Goal: Share content: Share content

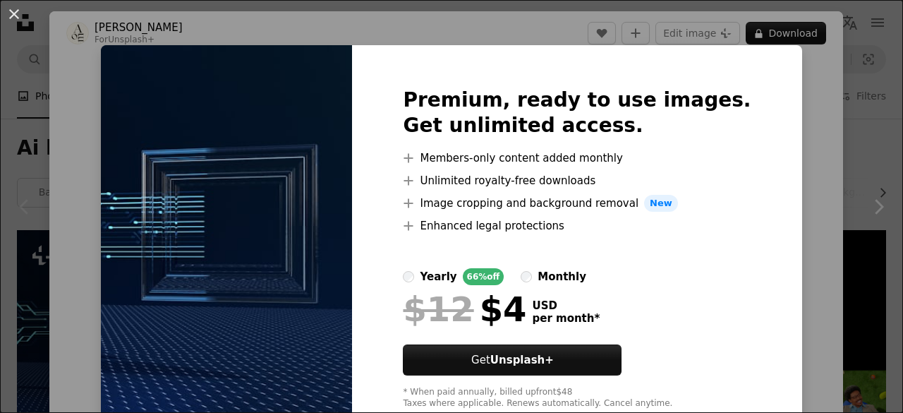
scroll to position [56, 0]
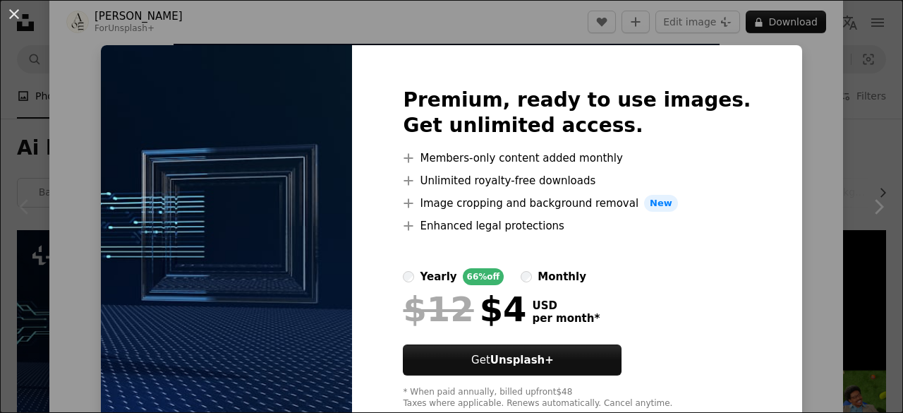
click at [796, 221] on div "An X shape Premium, ready to use images. Get unlimited access. A plus sign Memb…" at bounding box center [451, 206] width 903 height 413
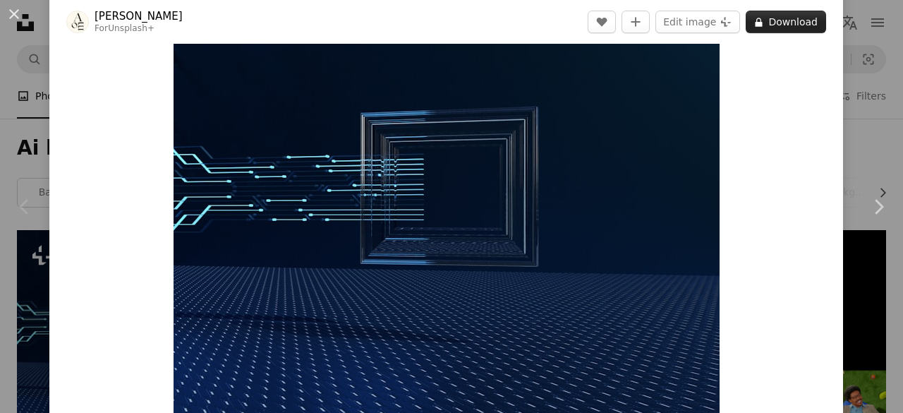
click at [772, 23] on button "A lock Download" at bounding box center [785, 22] width 80 height 23
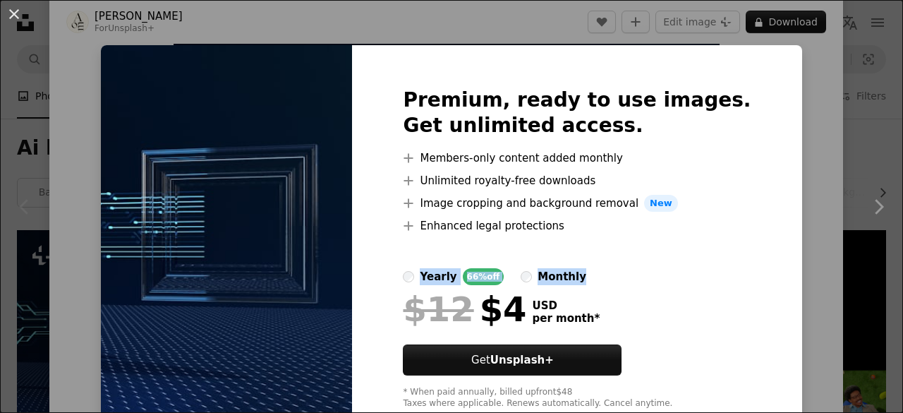
drag, startPoint x: 757, startPoint y: 238, endPoint x: 854, endPoint y: 254, distance: 98.7
click at [854, 254] on div "An X shape Premium, ready to use images. Get unlimited access. A plus sign Memb…" at bounding box center [451, 206] width 903 height 413
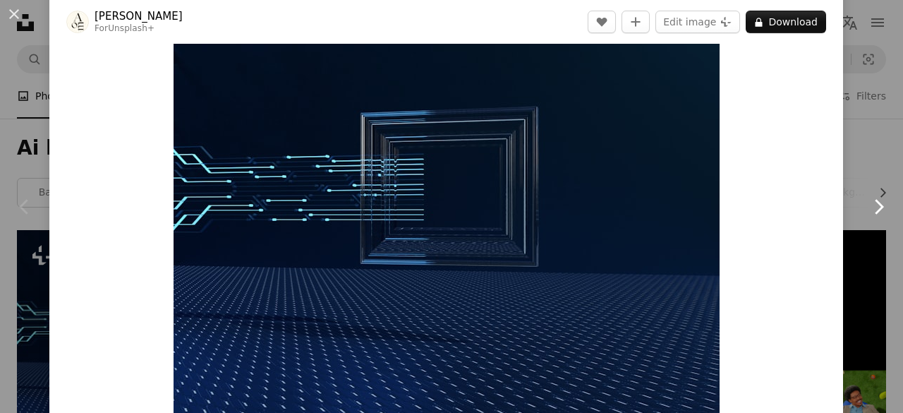
click at [854, 254] on link "Chevron right" at bounding box center [877, 206] width 49 height 135
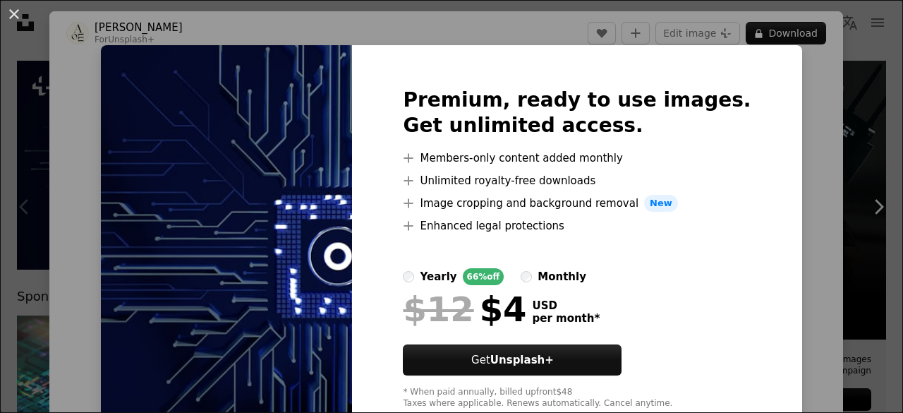
scroll to position [39, 0]
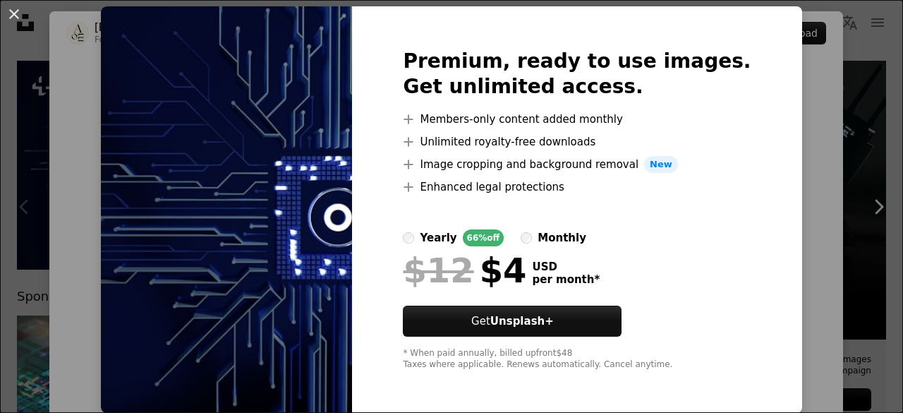
click at [775, 212] on div "An X shape Premium, ready to use images. Get unlimited access. A plus sign Memb…" at bounding box center [451, 206] width 903 height 413
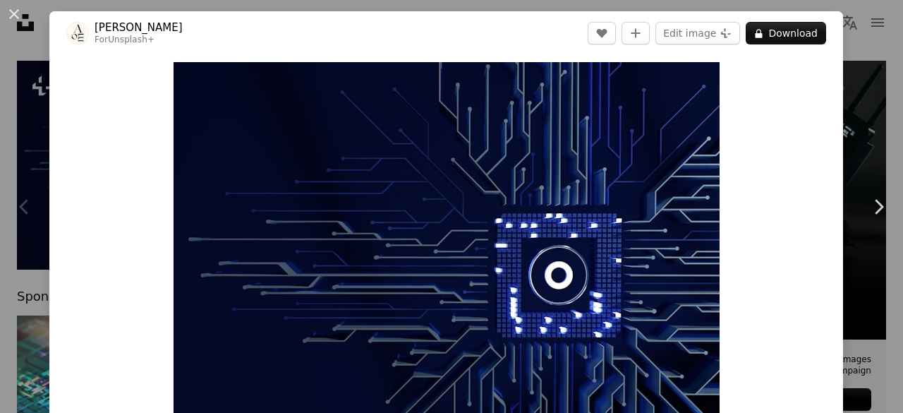
drag, startPoint x: 894, startPoint y: 59, endPoint x: 887, endPoint y: 65, distance: 9.0
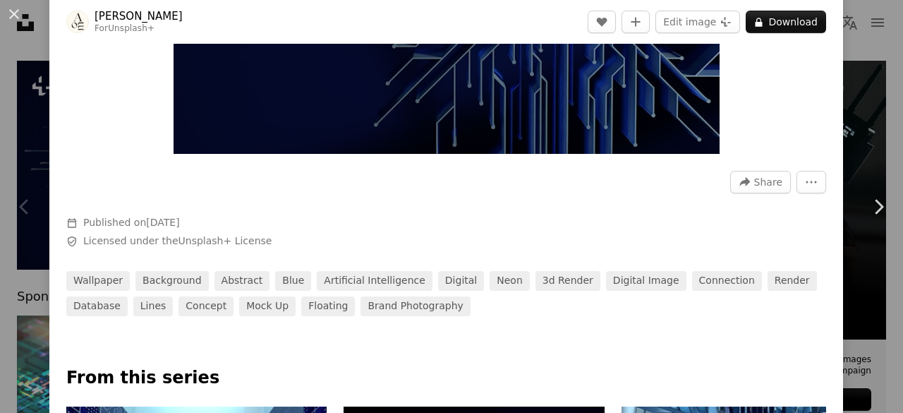
scroll to position [327, 0]
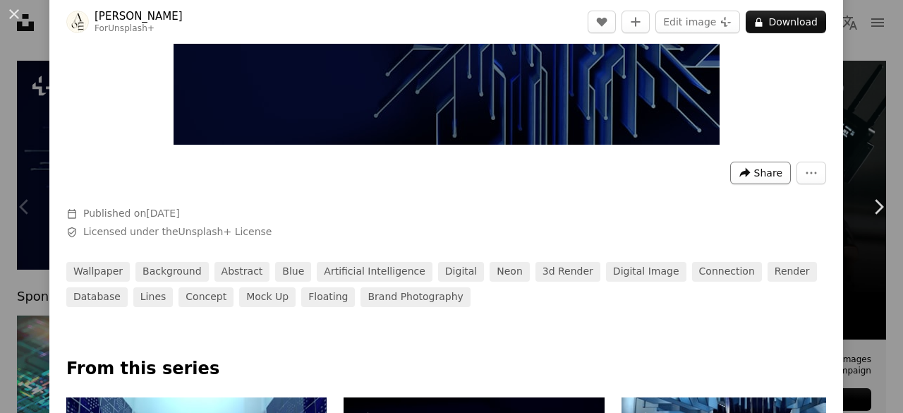
click at [766, 176] on span "Share" at bounding box center [768, 172] width 28 height 21
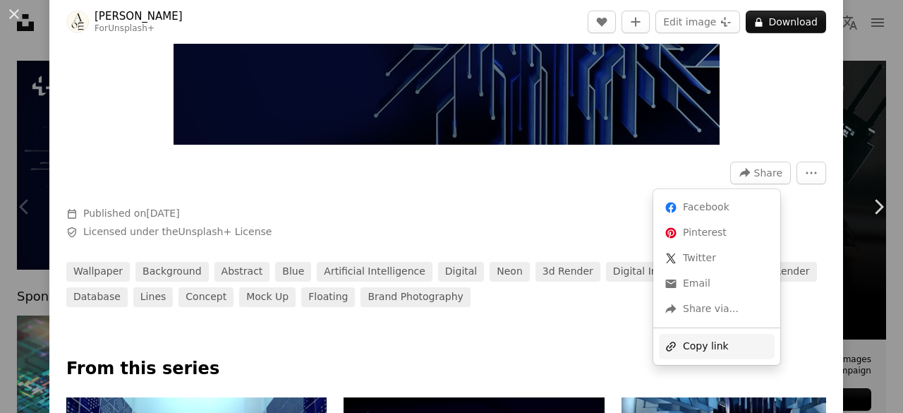
click at [705, 345] on div "A URL sharing icon (chains) Copy link" at bounding box center [717, 346] width 116 height 25
